Goal: Transaction & Acquisition: Purchase product/service

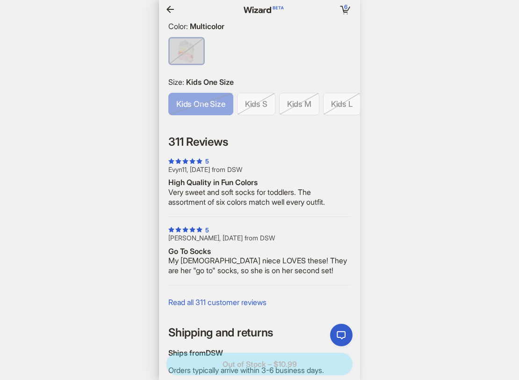
scroll to position [0, 1576]
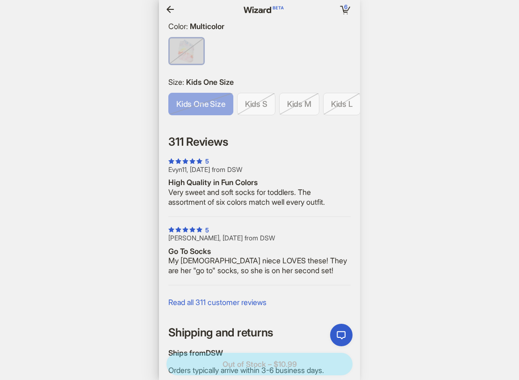
scroll to position [0, 1446]
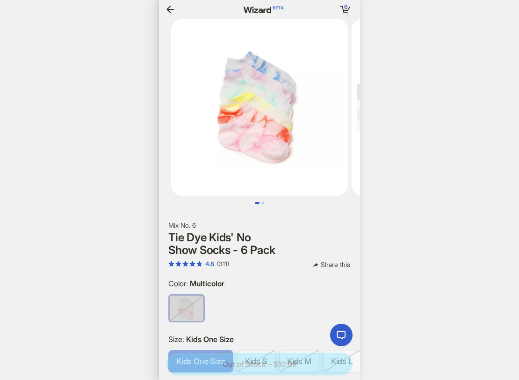
scroll to position [0, 1745]
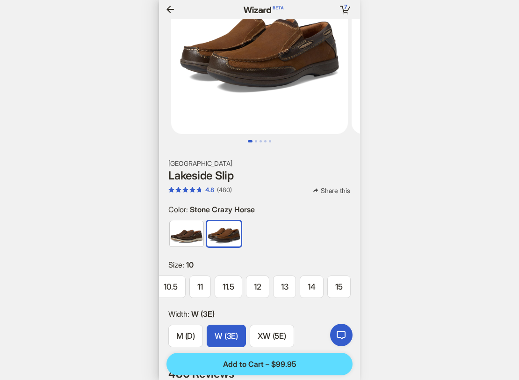
scroll to position [0, 1571]
